Goal: Task Accomplishment & Management: Use online tool/utility

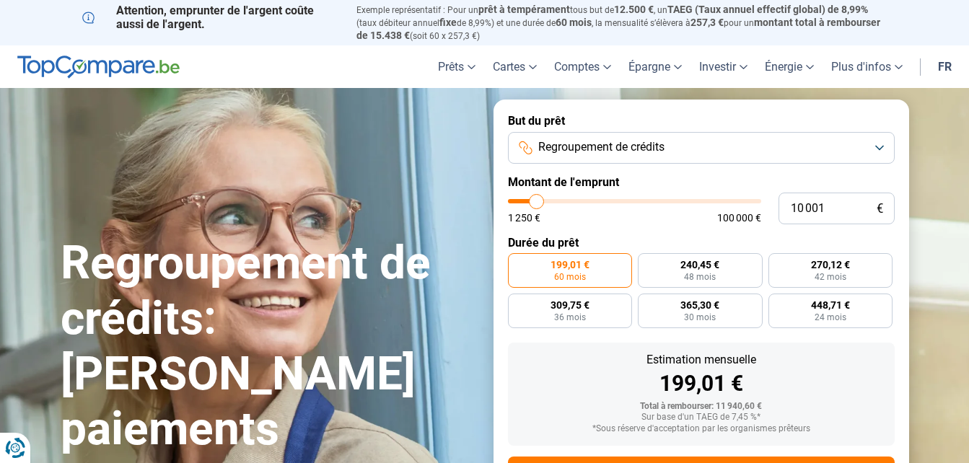
click at [686, 146] on button "Regroupement de crédits" at bounding box center [701, 148] width 387 height 32
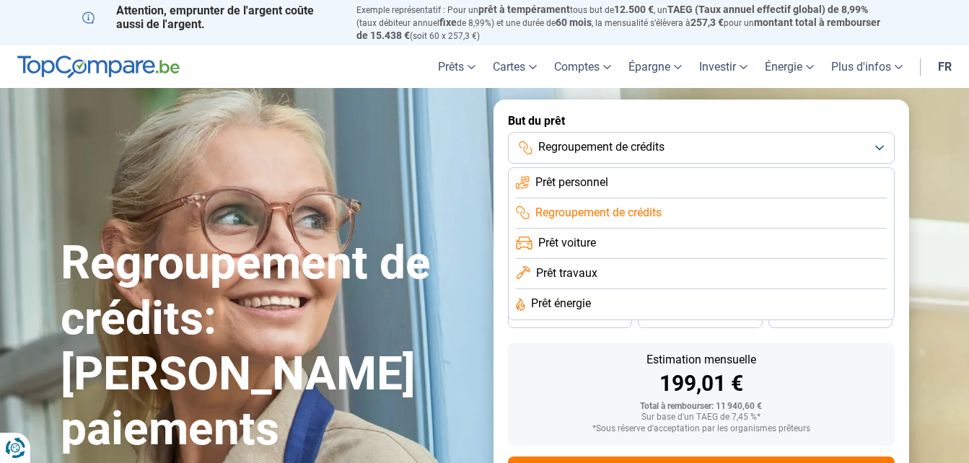
click at [686, 146] on button "Regroupement de crédits" at bounding box center [701, 148] width 387 height 32
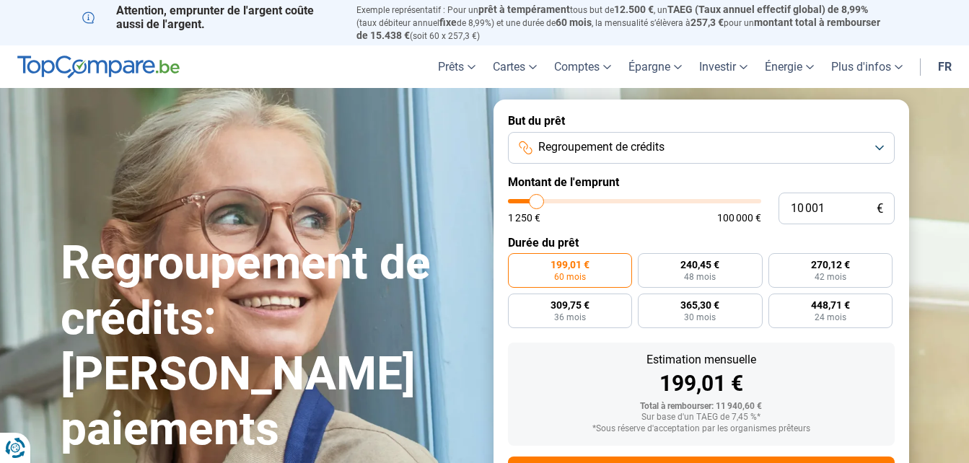
type input "9 500"
type input "9500"
type input "10 000"
type input "10000"
type input "10 500"
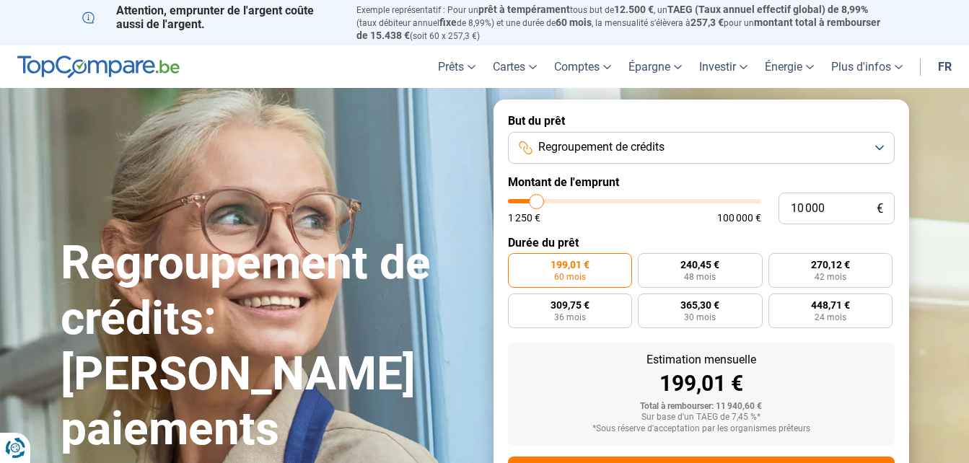
type input "10500"
type input "11 250"
type input "11250"
type input "12 500"
type input "12500"
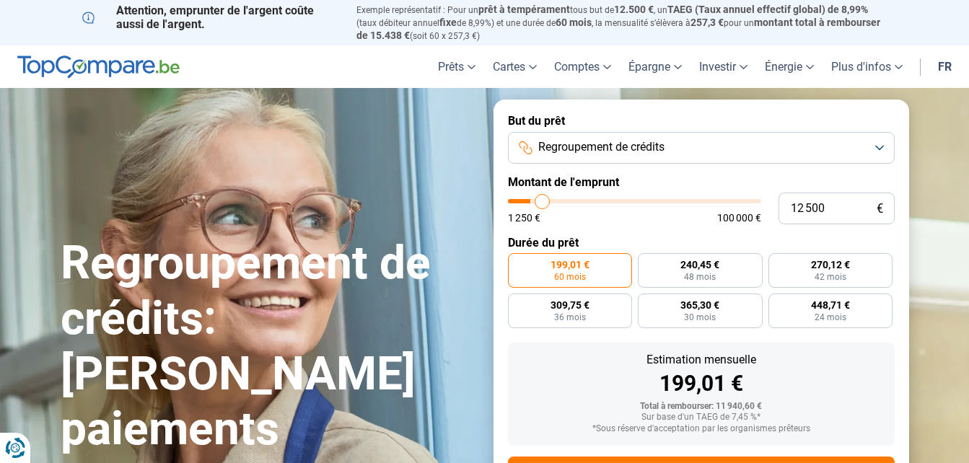
type input "13 500"
type input "13500"
type input "15 000"
type input "15000"
type input "17 500"
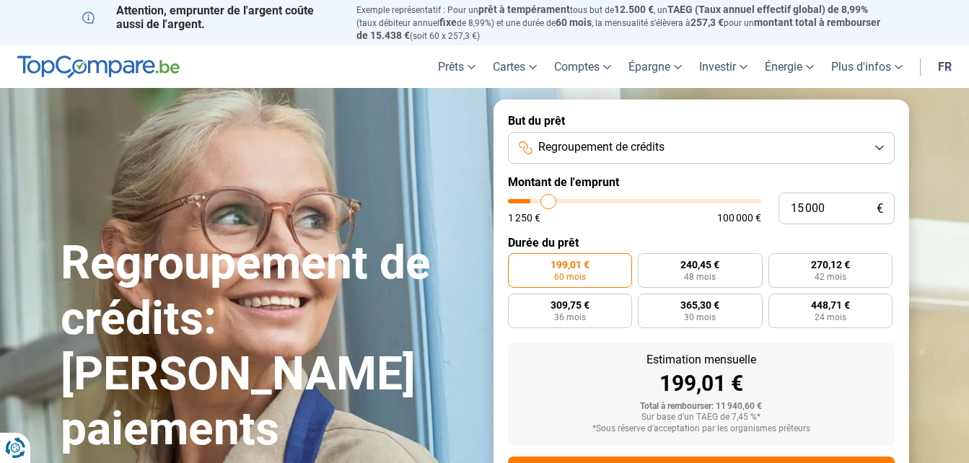
type input "17500"
type input "19 750"
type input "19750"
type input "22 000"
type input "22000"
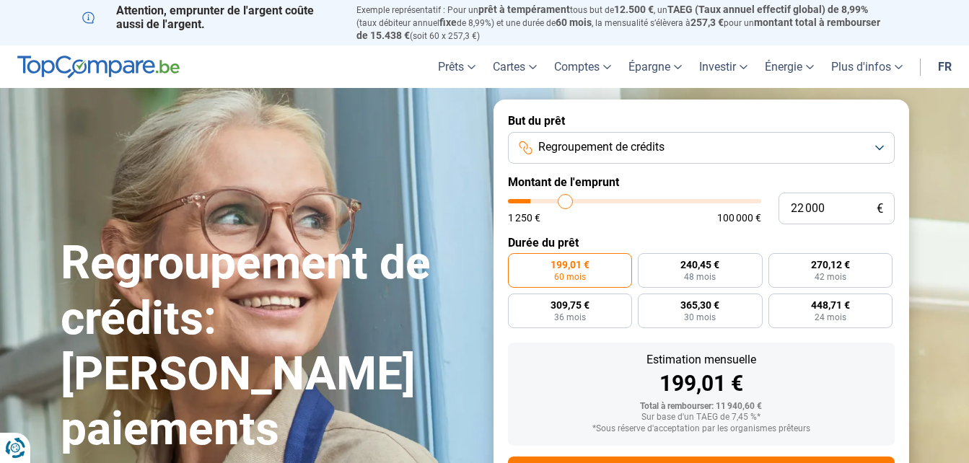
type input "25 000"
type input "25000"
type input "26 500"
type input "26500"
type input "27 250"
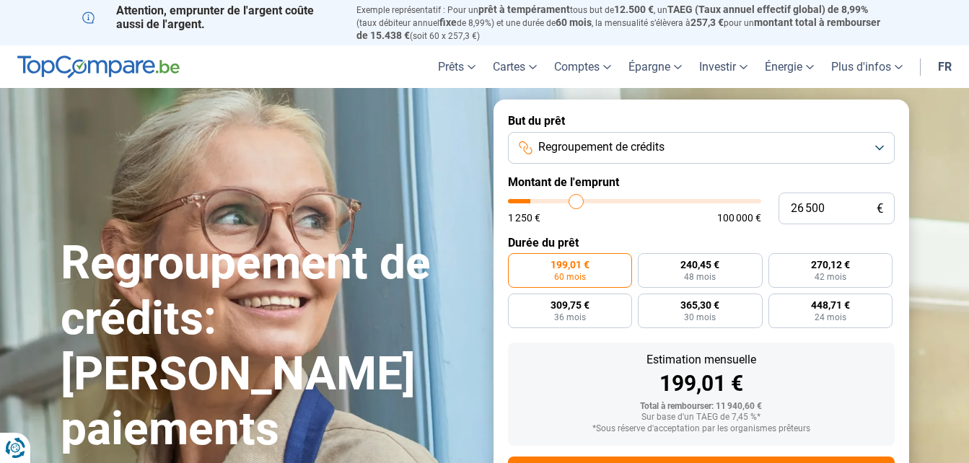
type input "27250"
type input "28 750"
type input "28750"
type input "29 500"
type input "29500"
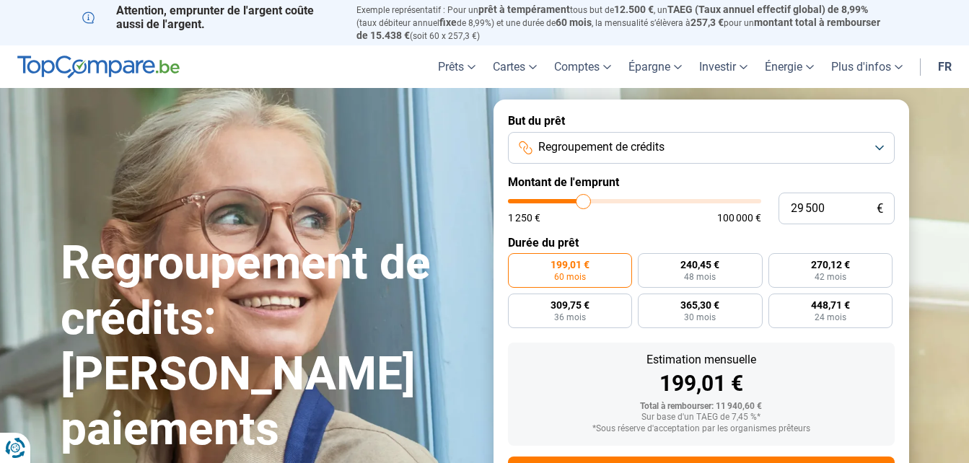
type input "31 000"
type input "31000"
type input "32 250"
type input "32250"
type input "33 250"
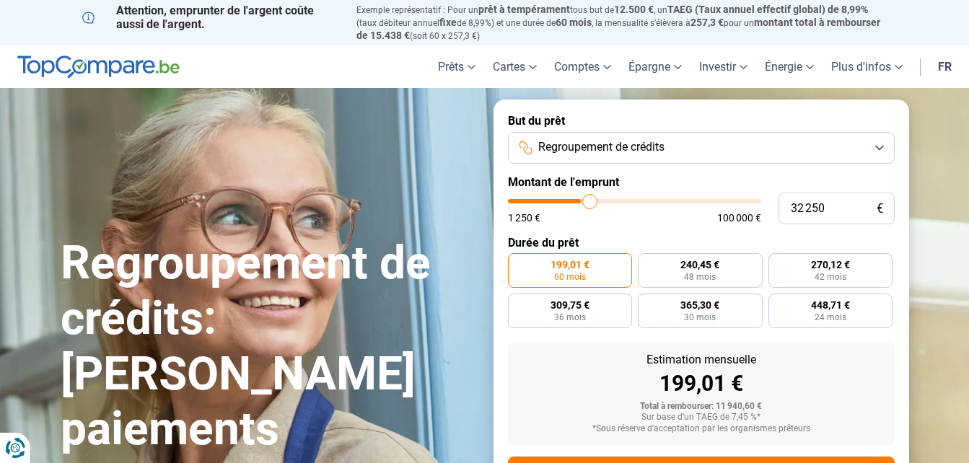
type input "33250"
type input "34 250"
type input "34250"
type input "35 250"
type input "35250"
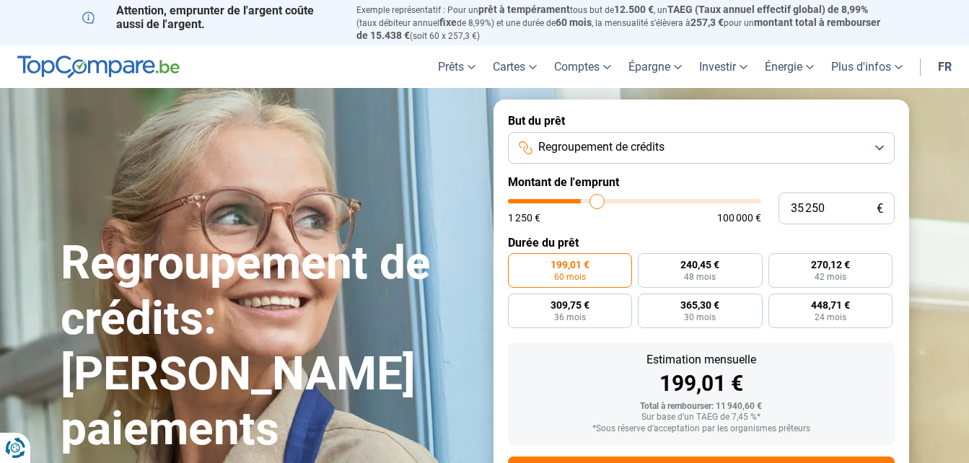
type input "36 500"
type input "36500"
type input "37 750"
type input "37750"
type input "38 750"
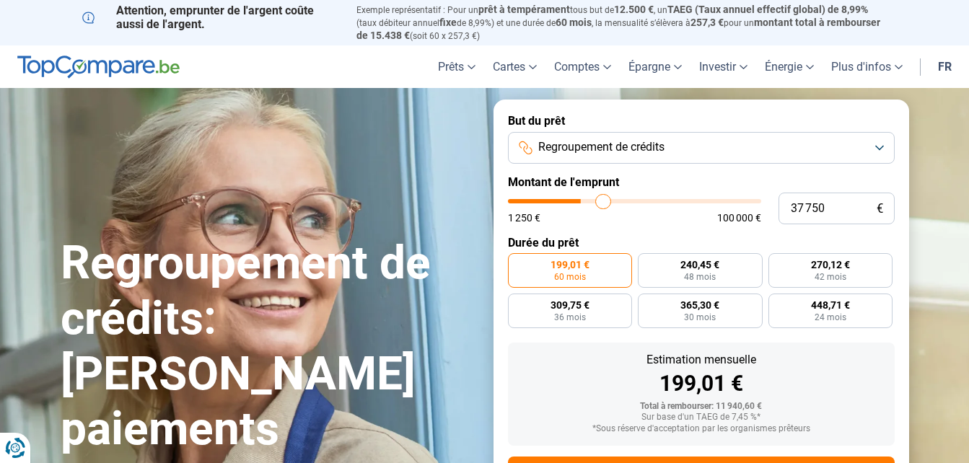
type input "38750"
type input "39 750"
type input "39750"
type input "40 750"
type input "40750"
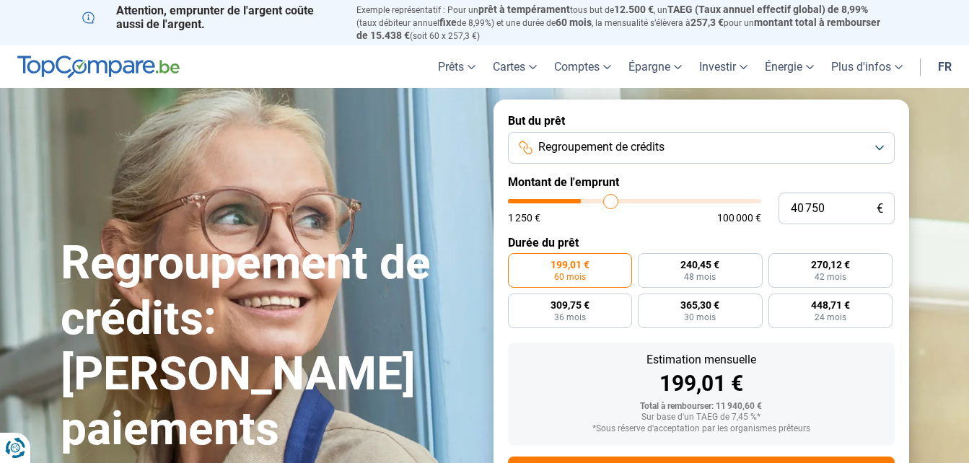
type input "41 500"
type input "41500"
type input "43 500"
type input "43500"
type input "45 000"
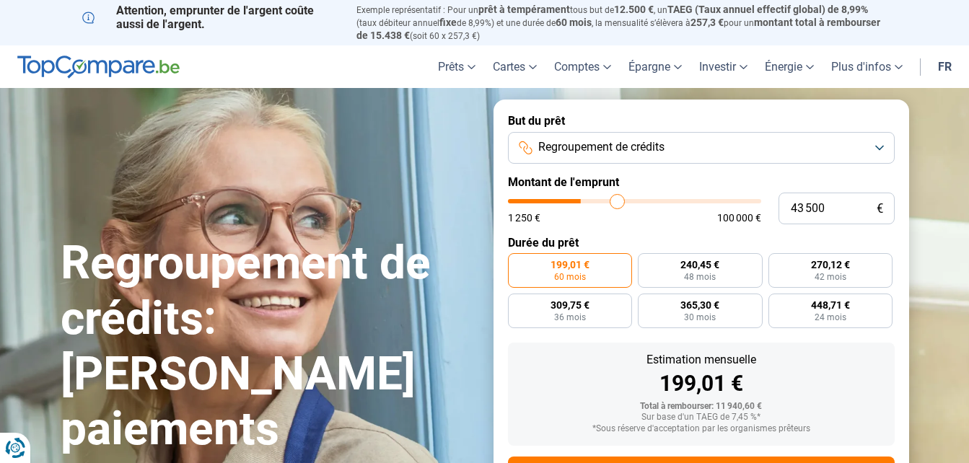
type input "45000"
type input "47 000"
type input "47000"
type input "49 750"
type input "49750"
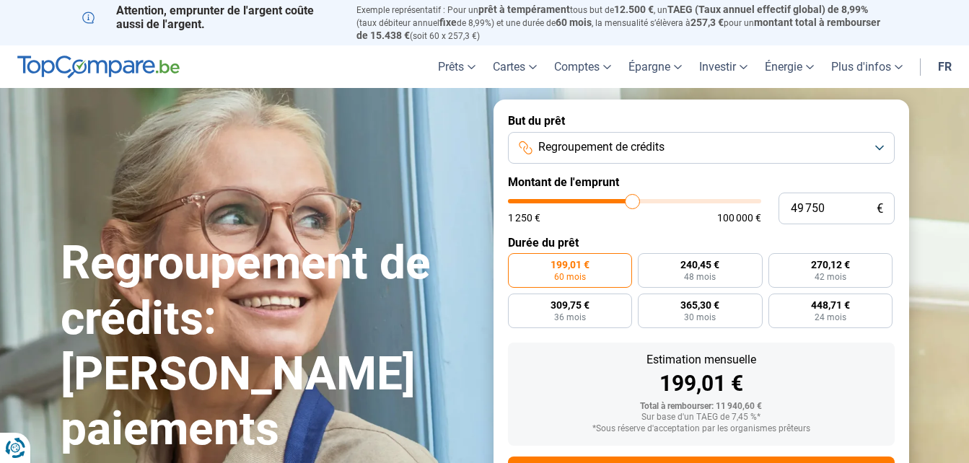
type input "50 000"
type input "50000"
type input "50 500"
type input "50500"
type input "51 250"
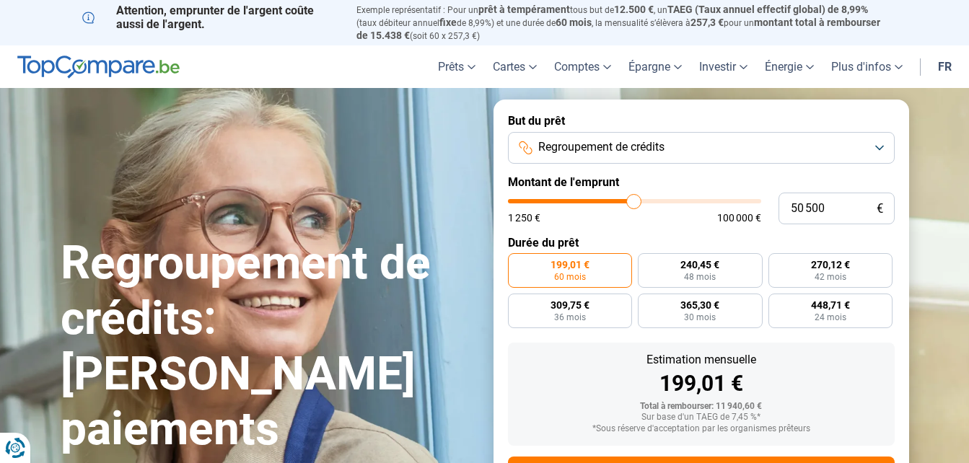
type input "51250"
type input "51 500"
type input "51500"
type input "51 250"
type input "51250"
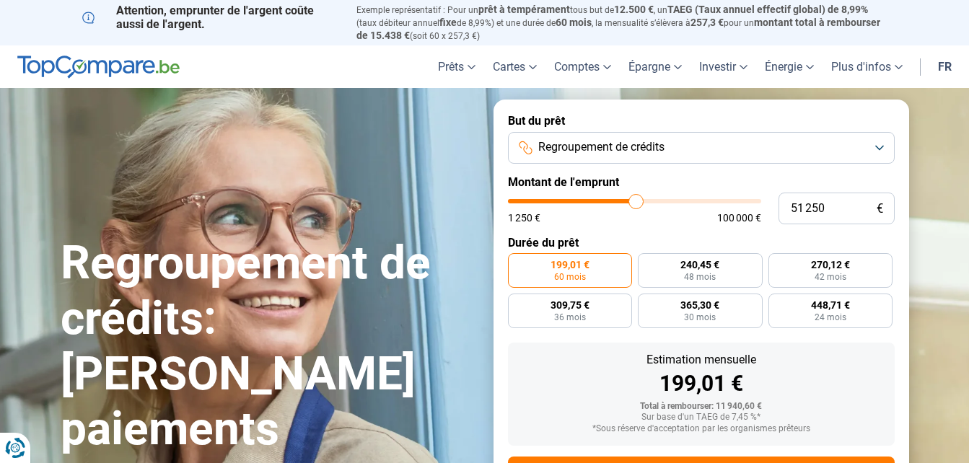
type input "49 000"
type input "49000"
type input "47 000"
type input "47000"
type input "45 750"
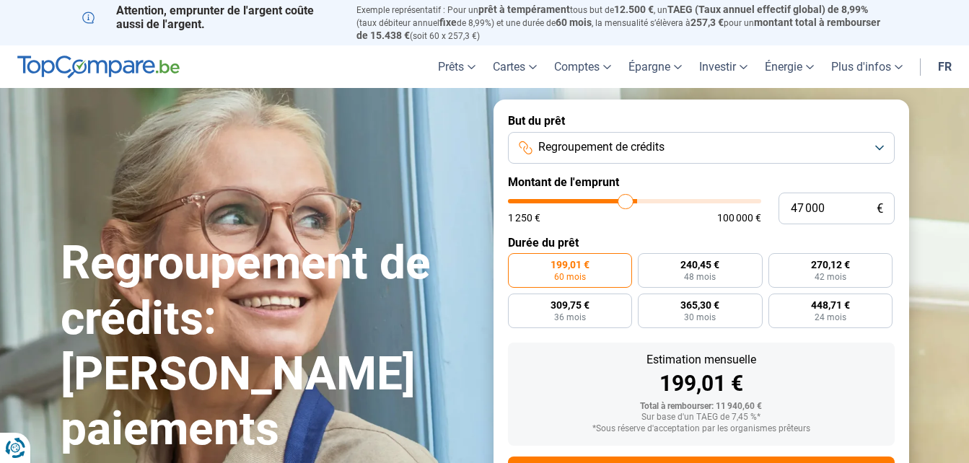
type input "45750"
type input "43 750"
type input "43750"
type input "40 750"
type input "40750"
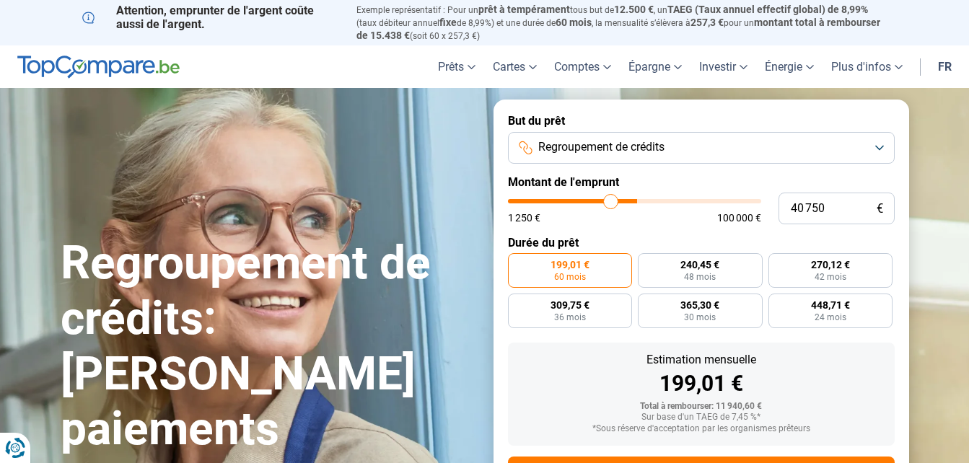
type input "39 750"
type input "39750"
type input "39 500"
type input "39500"
type input "39 250"
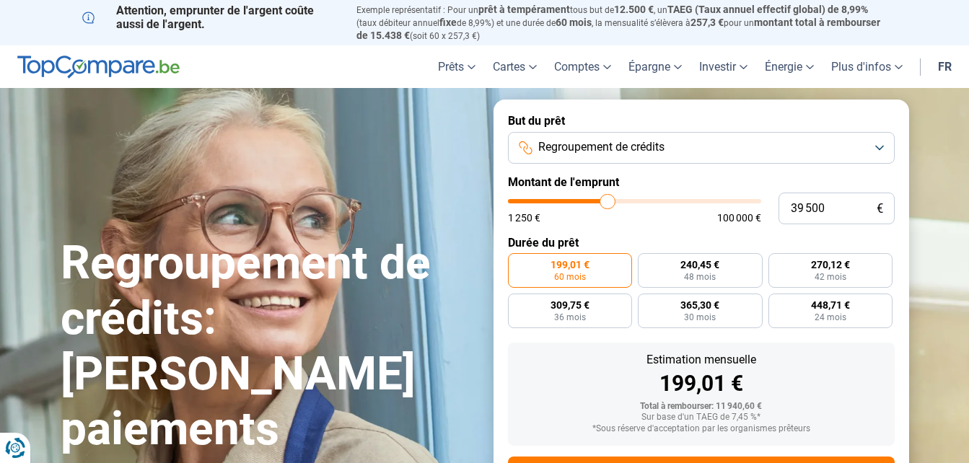
type input "39250"
type input "38 750"
type input "38750"
type input "38 500"
type input "38500"
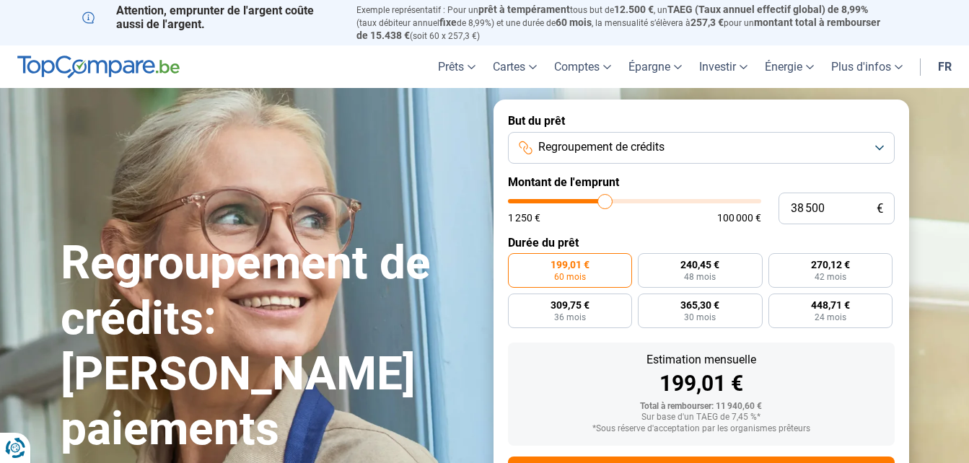
type input "38 250"
type input "38250"
type input "38 000"
type input "38000"
type input "37 750"
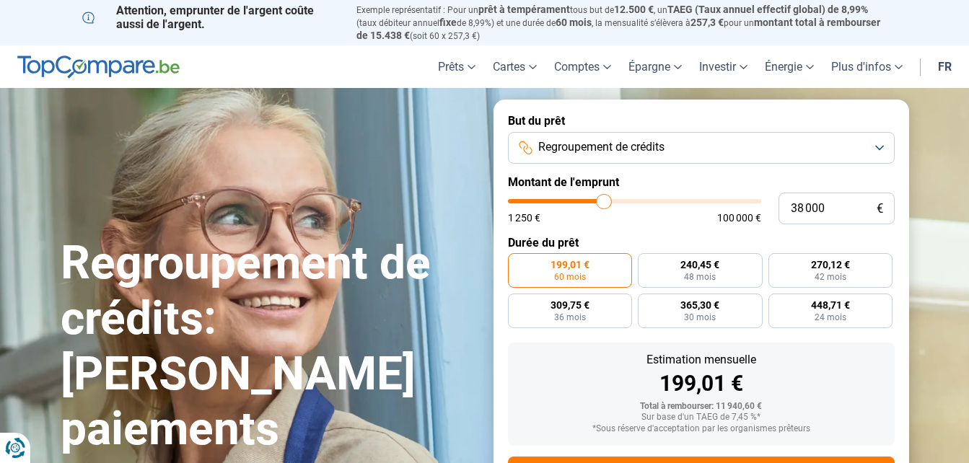
type input "37750"
type input "37 250"
type input "37250"
type input "37 000"
type input "37000"
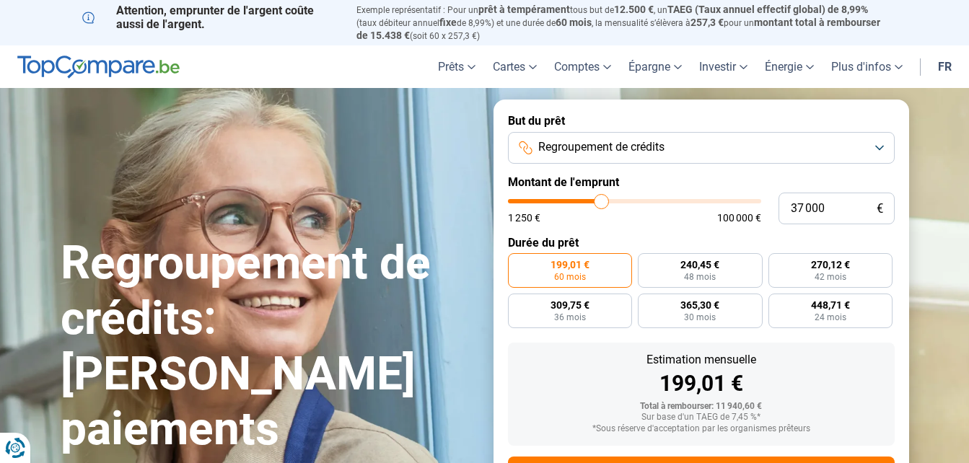
type input "36 750"
type input "36750"
type input "36 500"
type input "36500"
type input "36 250"
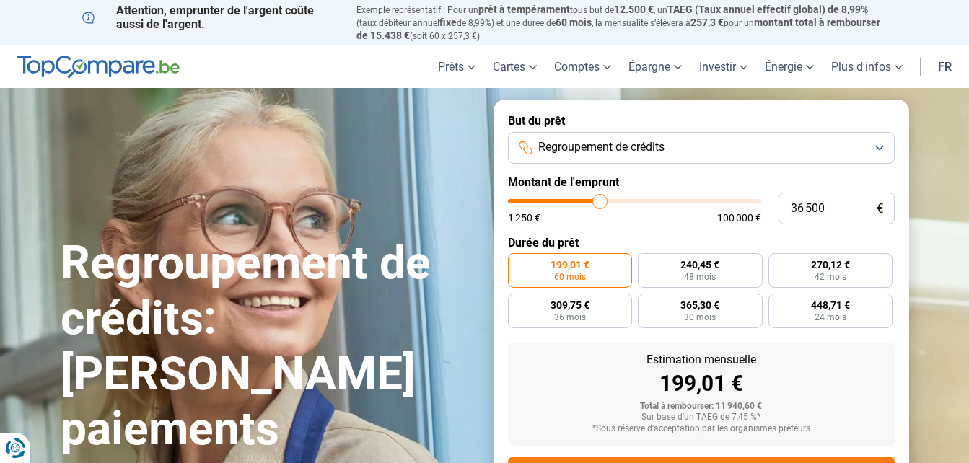
type input "36250"
type input "35 750"
type input "35750"
type input "35 500"
type input "35500"
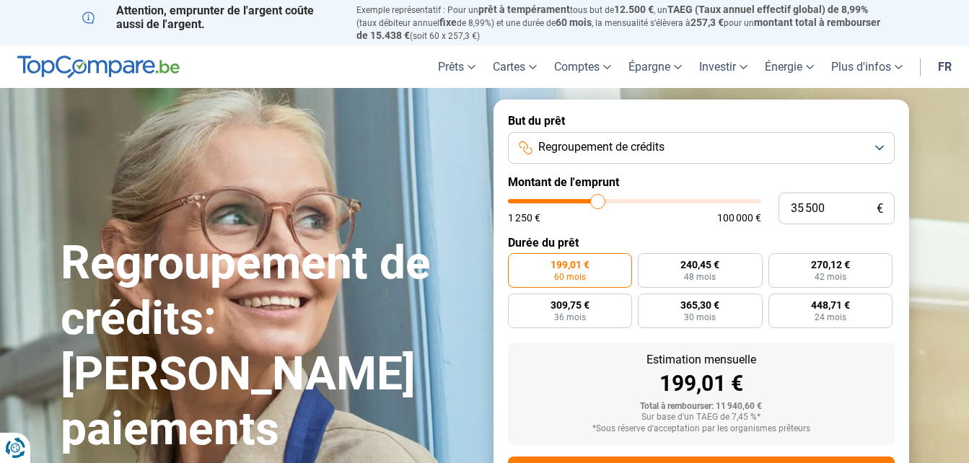
type input "35 250"
type input "35250"
type input "35 000"
type input "35000"
type input "34 750"
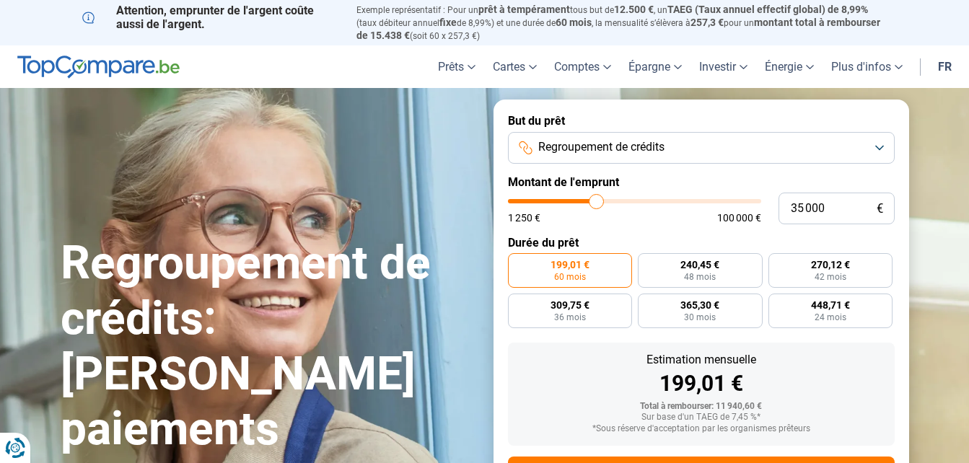
type input "34750"
type input "34 250"
type input "34250"
type input "33 750"
type input "33750"
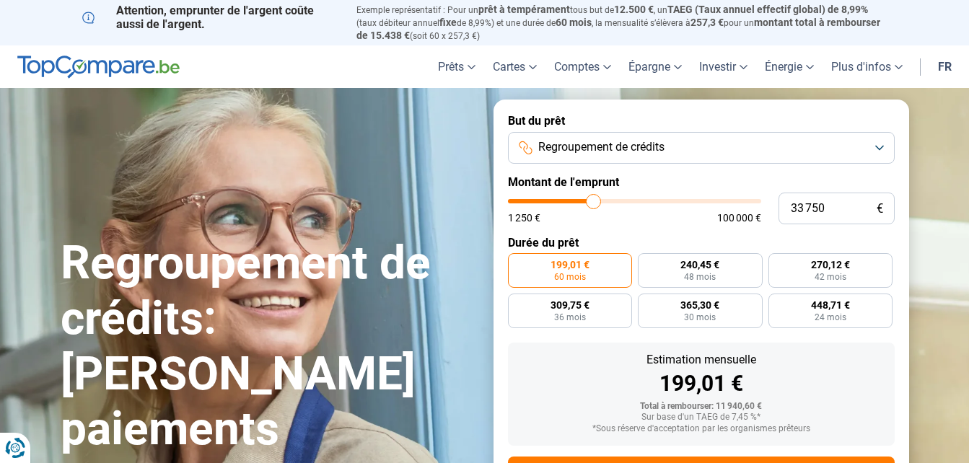
type input "33 250"
type input "33250"
type input "32 750"
type input "32750"
type input "32 250"
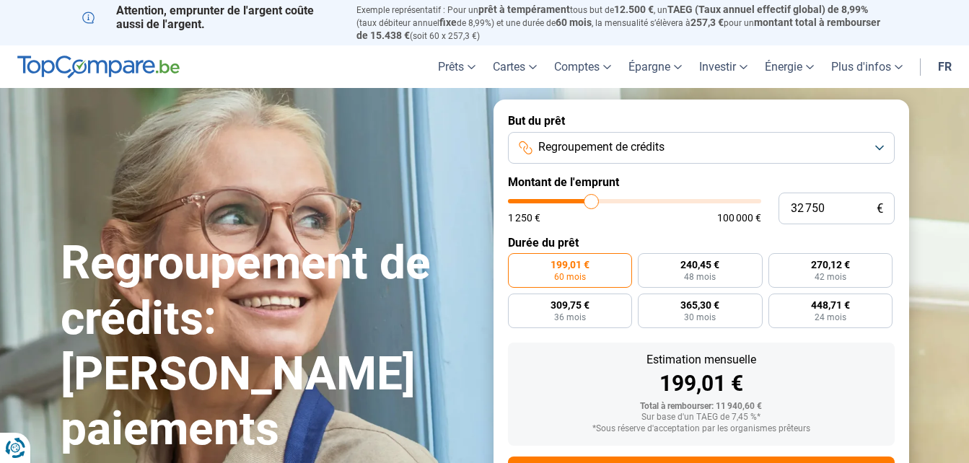
type input "32250"
type input "32 000"
type input "32000"
type input "31 750"
type input "31750"
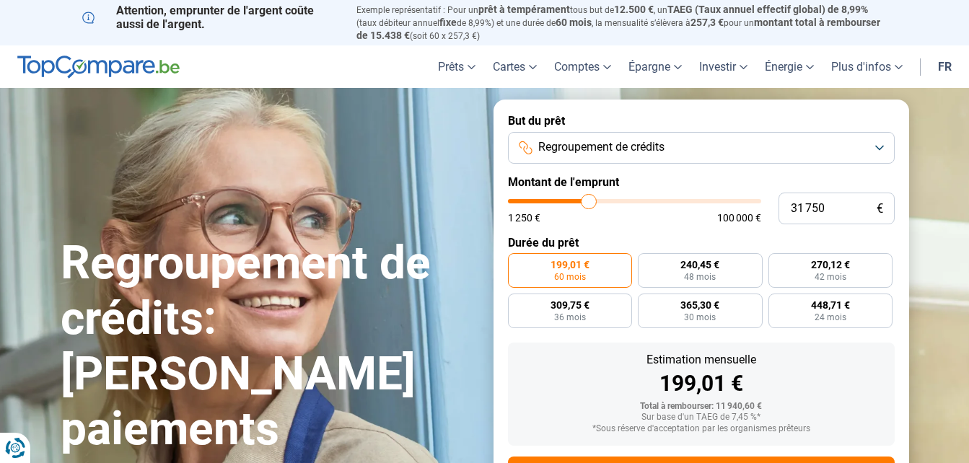
type input "31 250"
type input "31250"
type input "30 750"
type input "30750"
type input "30 250"
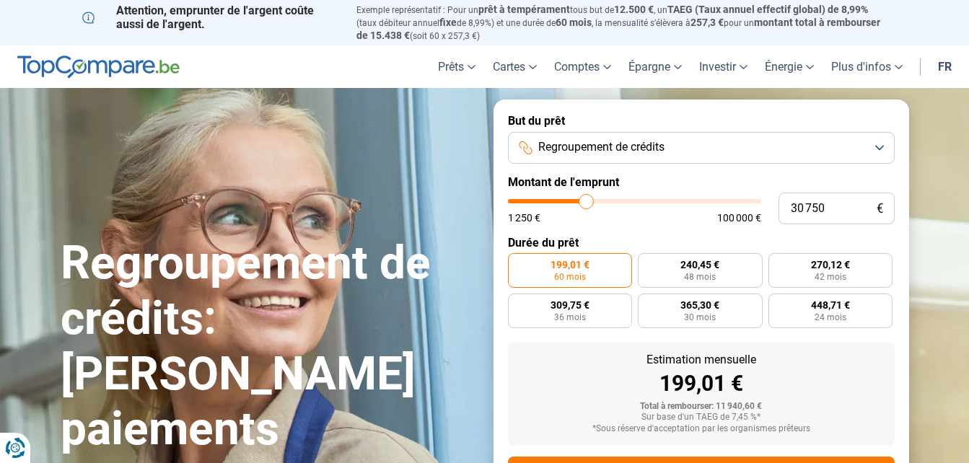
type input "30250"
type input "29 750"
type input "29750"
type input "29 500"
type input "29500"
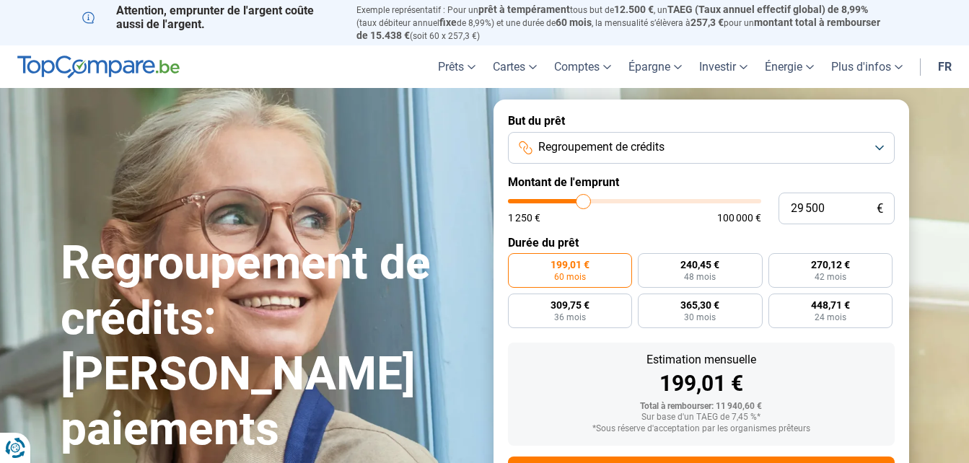
type input "29 250"
type input "29250"
type input "28 750"
type input "28750"
type input "28 250"
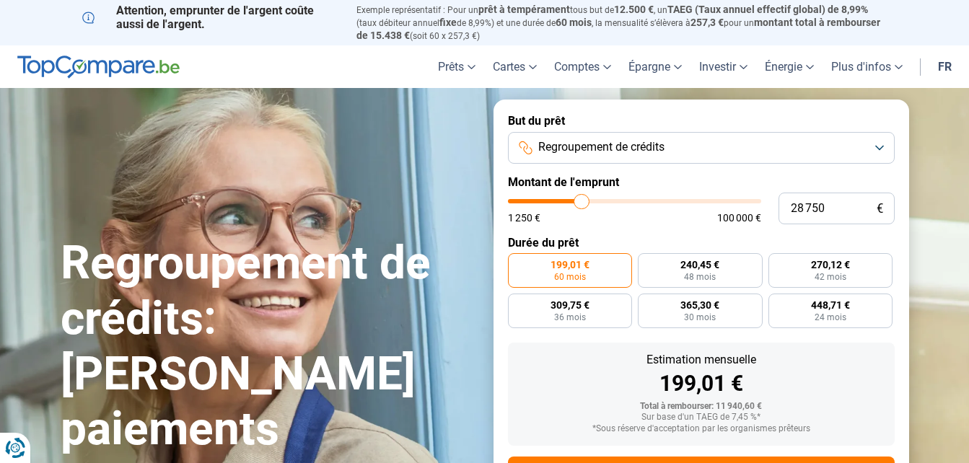
type input "28250"
type input "27 750"
type input "27750"
type input "27 500"
type input "27500"
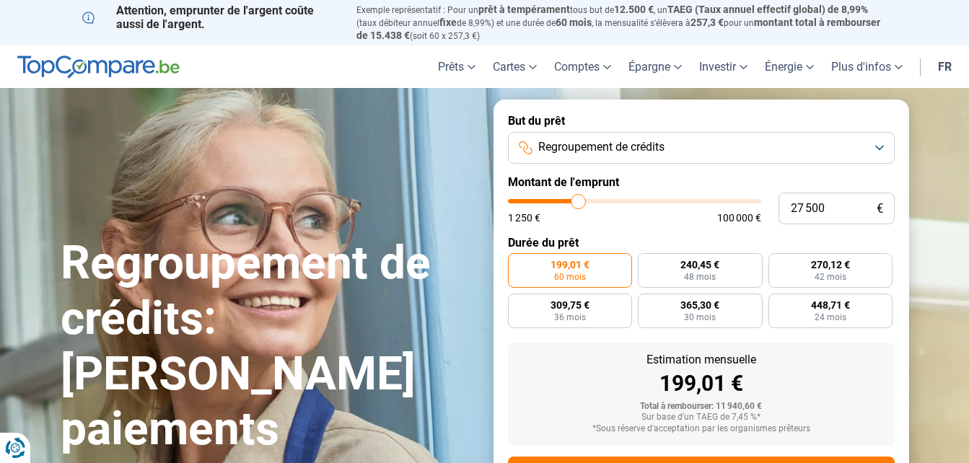
type input "27 250"
type input "27250"
type input "26 750"
type input "26750"
type input "26 500"
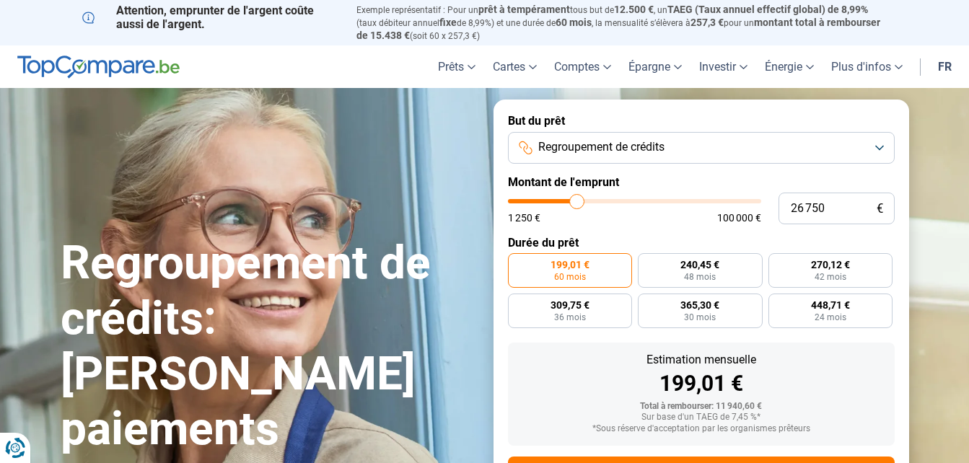
type input "26500"
type input "26 250"
type input "26250"
type input "26 000"
type input "26000"
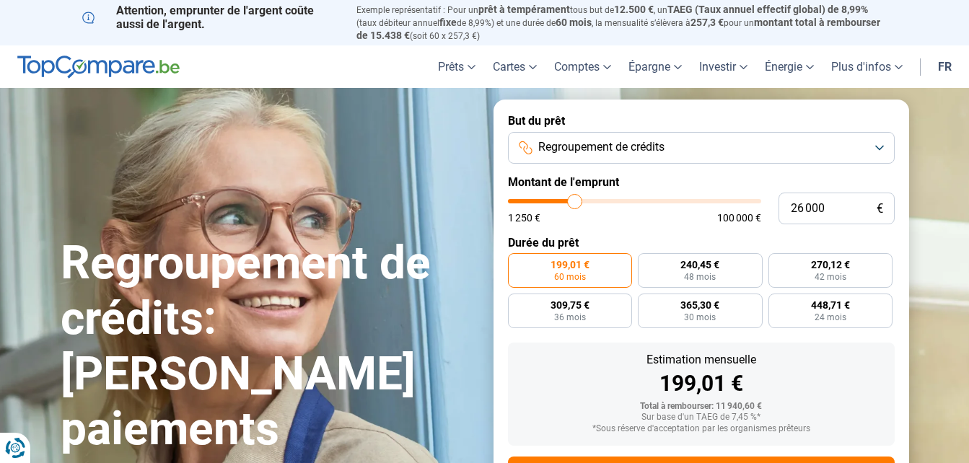
type input "25 750"
type input "25750"
type input "25 250"
type input "25250"
type input "25 000"
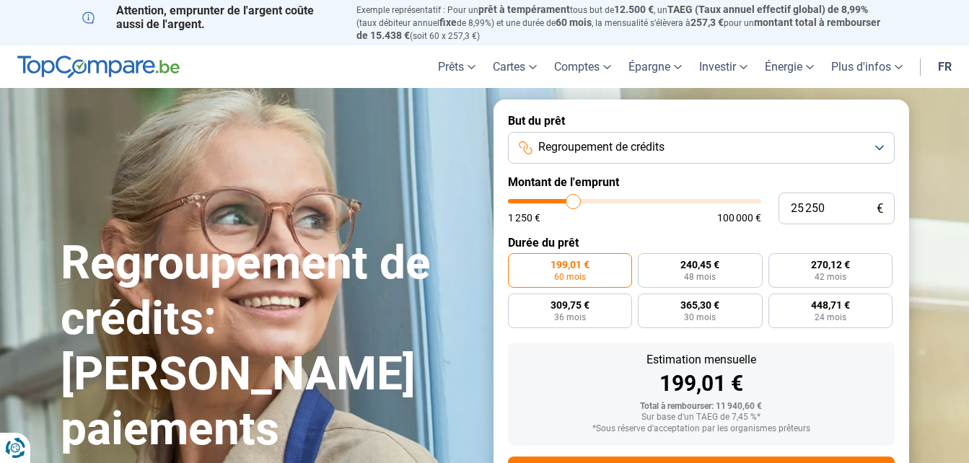
type input "25000"
type input "24 750"
type input "24750"
type input "24 500"
type input "24500"
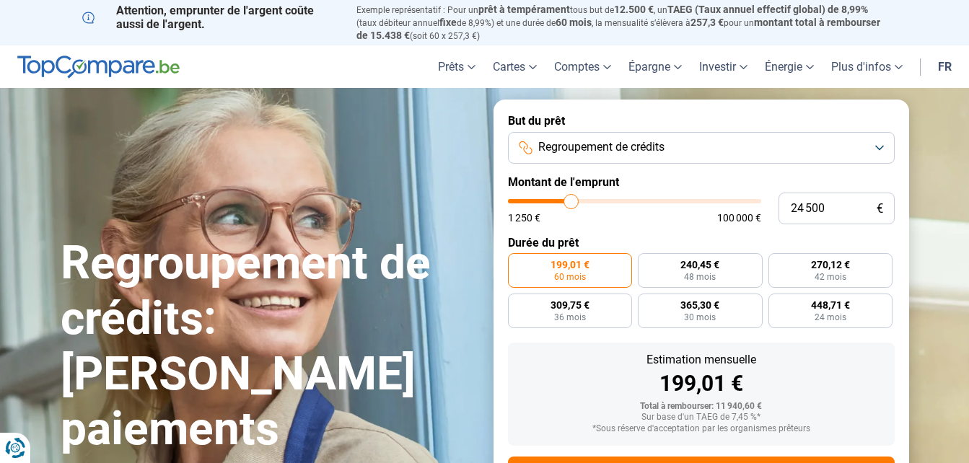
type input "24 250"
type input "24250"
type input "23 750"
type input "23750"
type input "23 500"
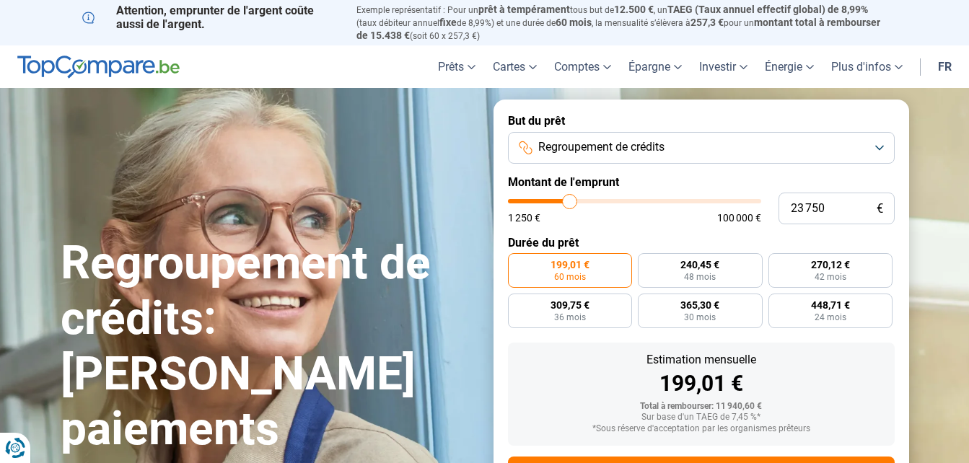
type input "23500"
type input "23 250"
type input "23250"
type input "23 000"
type input "23000"
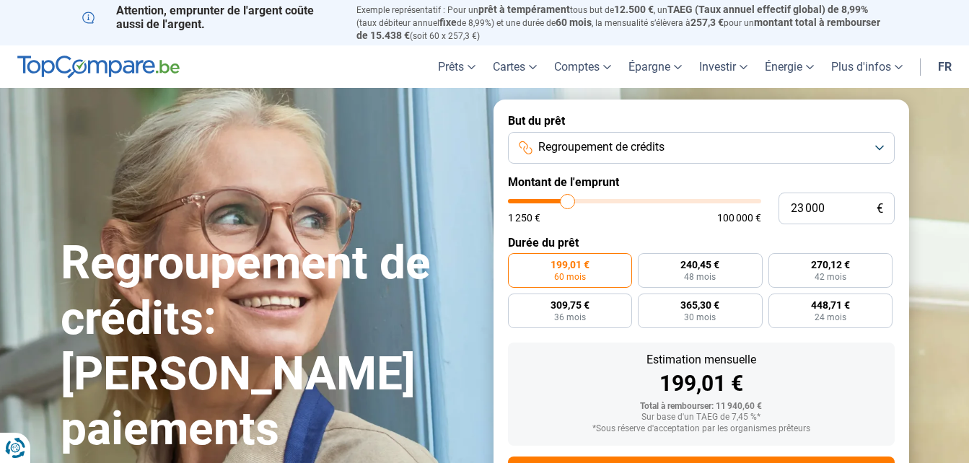
type input "22 750"
type input "22750"
type input "22 250"
type input "22250"
type input "22 000"
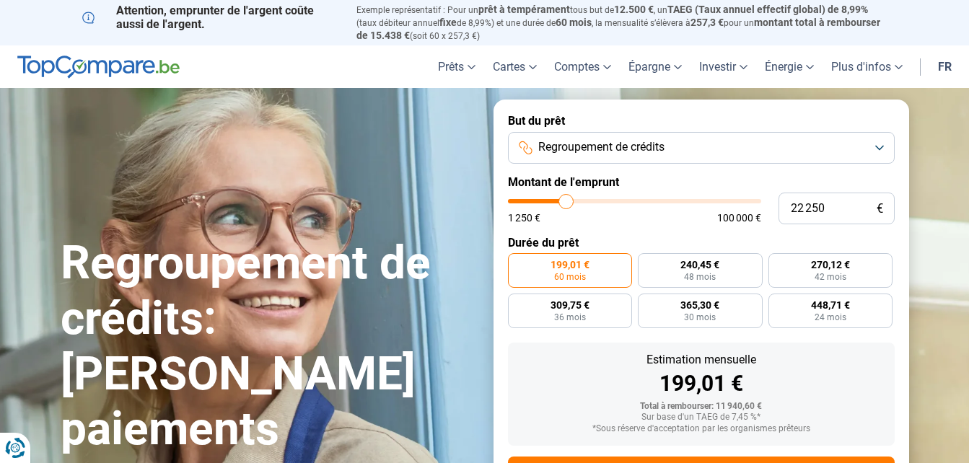
type input "22000"
type input "21 750"
type input "21750"
type input "21 500"
type input "21500"
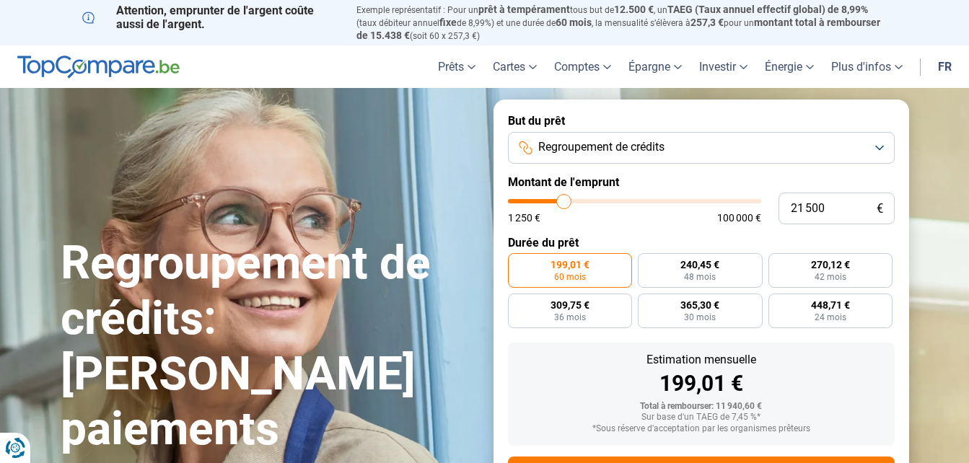
type input "21 250"
type input "21250"
type input "20 750"
type input "20750"
type input "20 500"
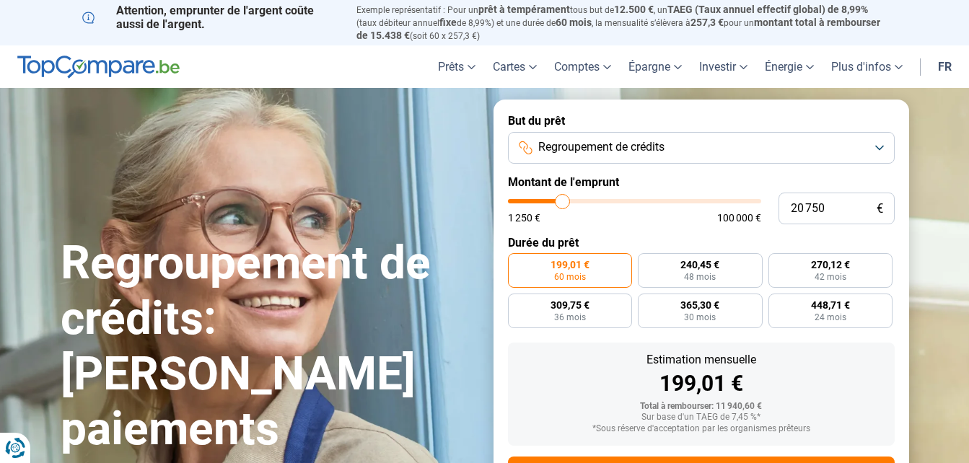
type input "20500"
type input "20 000"
type input "20000"
type input "19 750"
type input "19750"
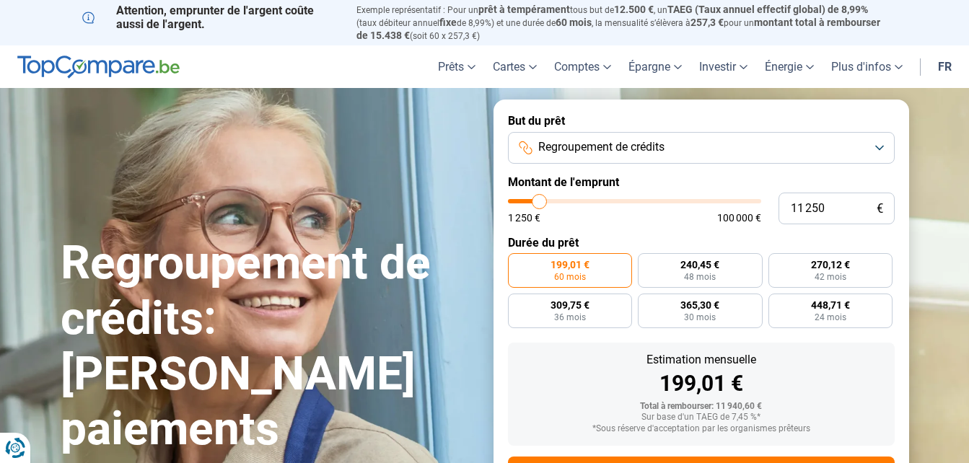
click at [540, 199] on input "range" at bounding box center [634, 201] width 253 height 4
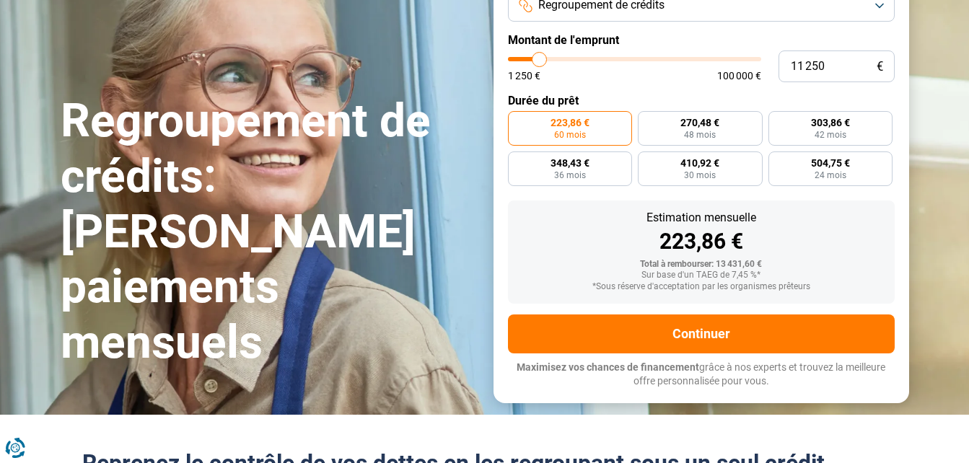
scroll to position [144, 0]
